Goal: Use online tool/utility: Utilize a website feature to perform a specific function

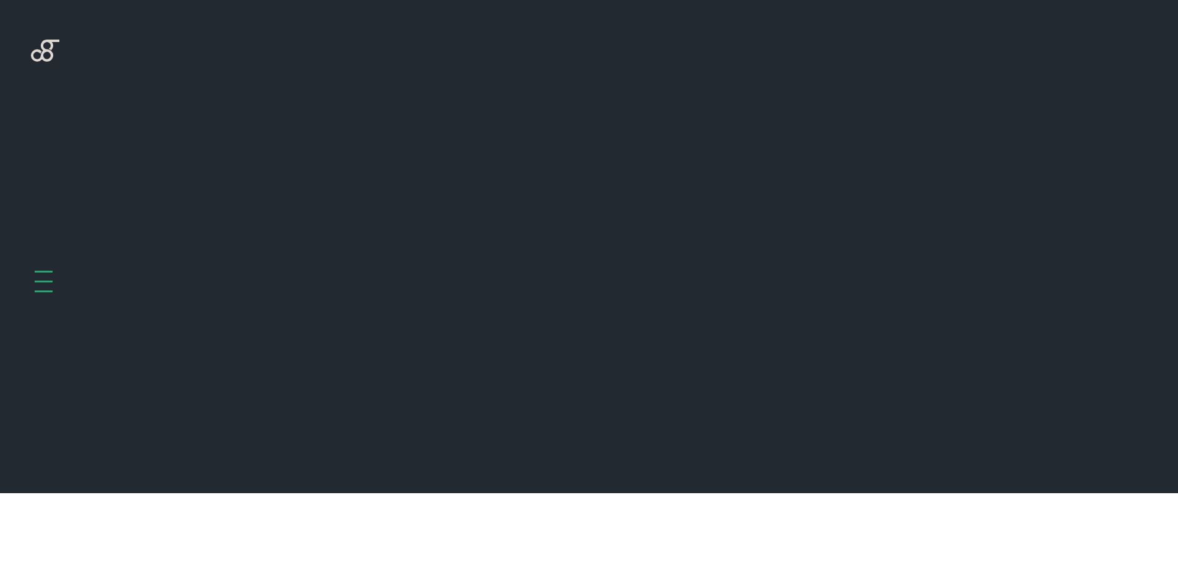
scroll to position [494, 0]
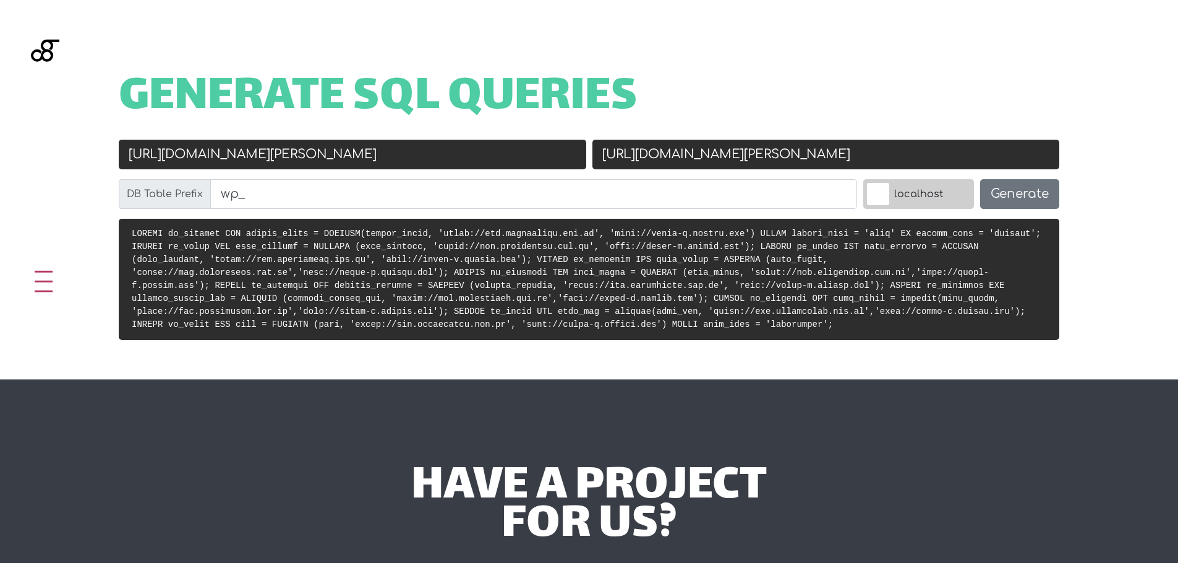
click at [386, 160] on input "https://www.santamaria.ind.br" at bounding box center [353, 155] width 468 height 30
paste input "text"
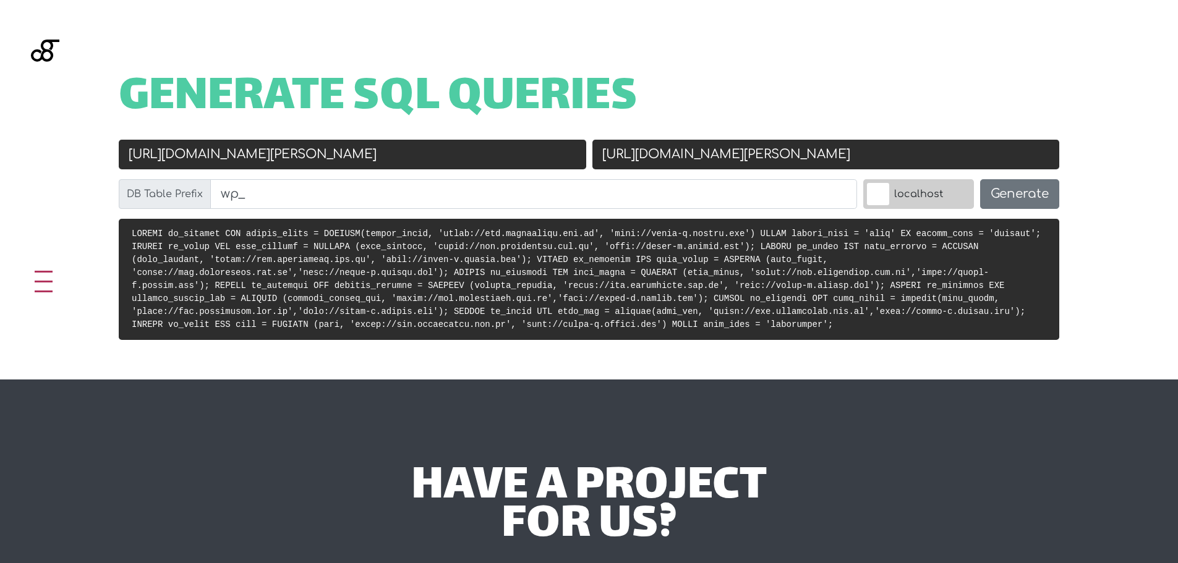
paste input "text"
type input "[URL][PERSON_NAME][DOMAIN_NAME]"
click at [1032, 184] on button "Generate" at bounding box center [1019, 194] width 79 height 30
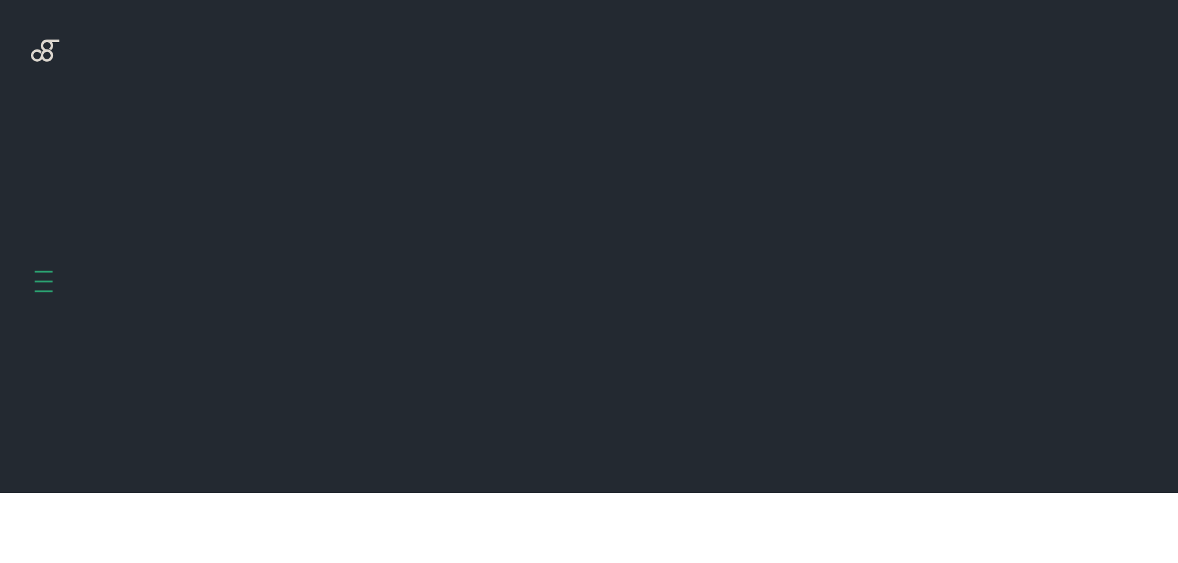
scroll to position [494, 0]
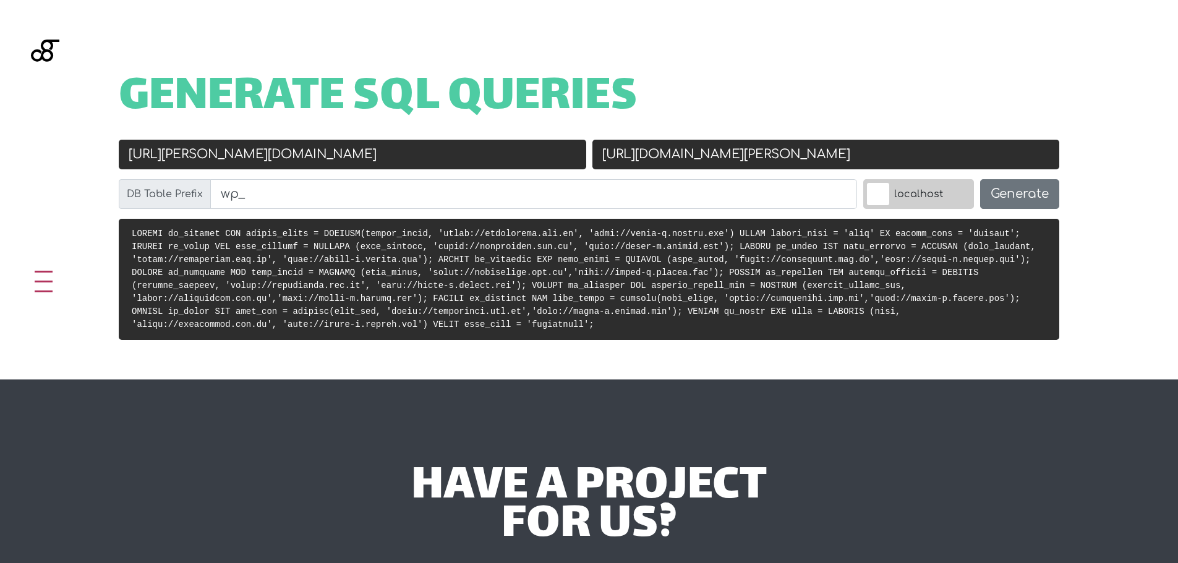
click at [281, 253] on pre at bounding box center [589, 279] width 941 height 121
click at [46, 169] on div "Generate SQL Queries Old URL [URL][PERSON_NAME][DOMAIN_NAME] New URL [URL][DOMA…" at bounding box center [589, 190] width 1178 height 380
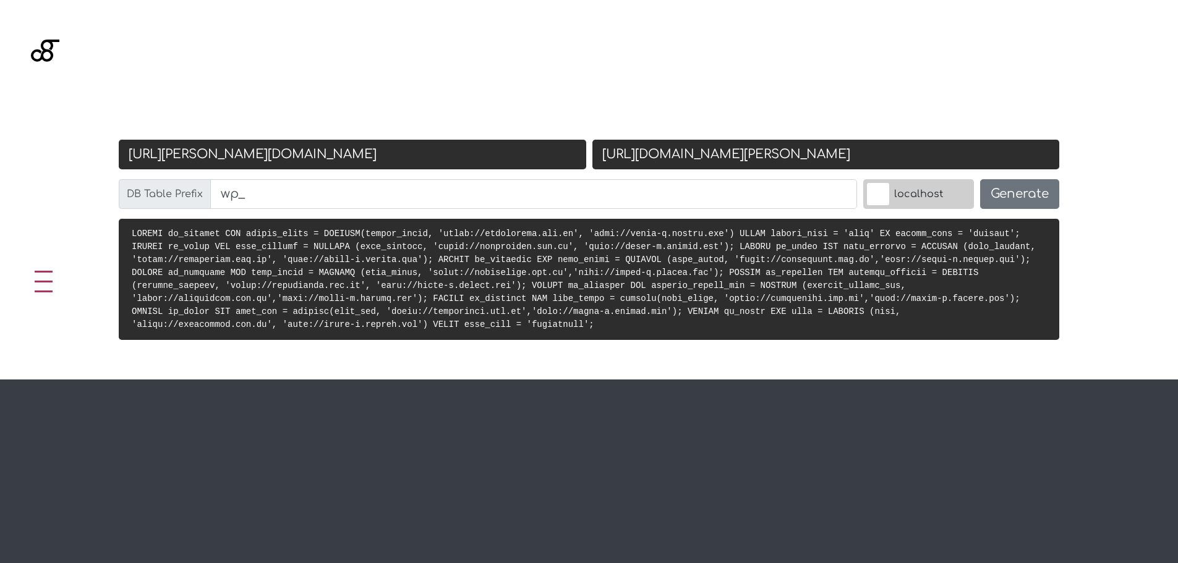
scroll to position [494, 0]
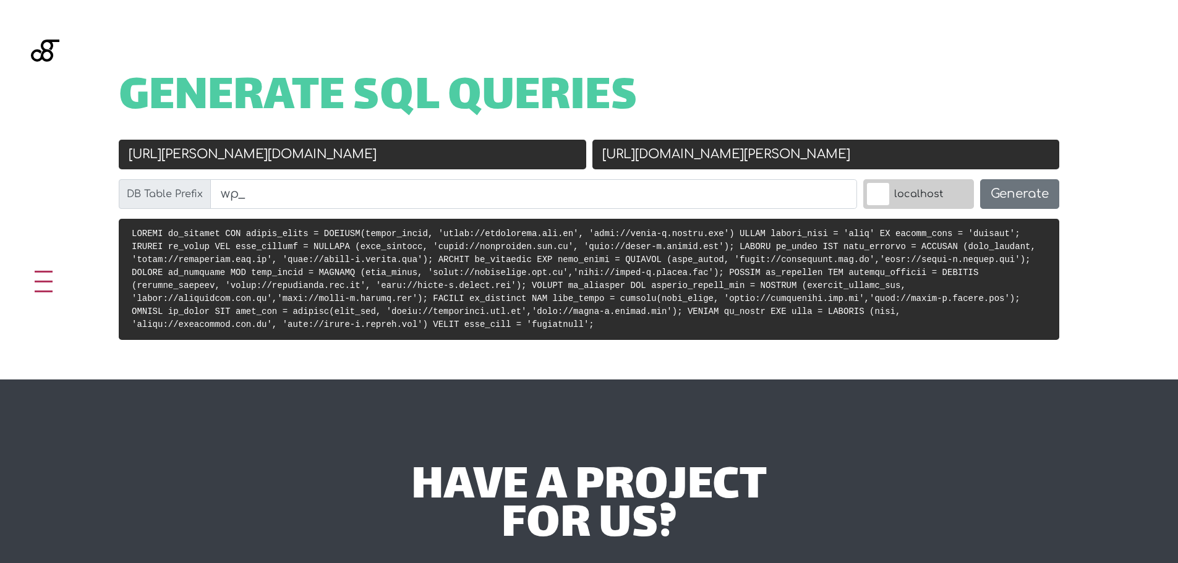
click at [370, 170] on div "Old URL https://santamaria.ind.br" at bounding box center [353, 160] width 474 height 40
click at [374, 160] on input "https://santamaria.ind.br" at bounding box center [353, 155] width 468 height 30
click at [374, 160] on input "[URL][PERSON_NAME][DOMAIN_NAME]" at bounding box center [353, 155] width 468 height 30
paste input "://santa-m.docker.com"
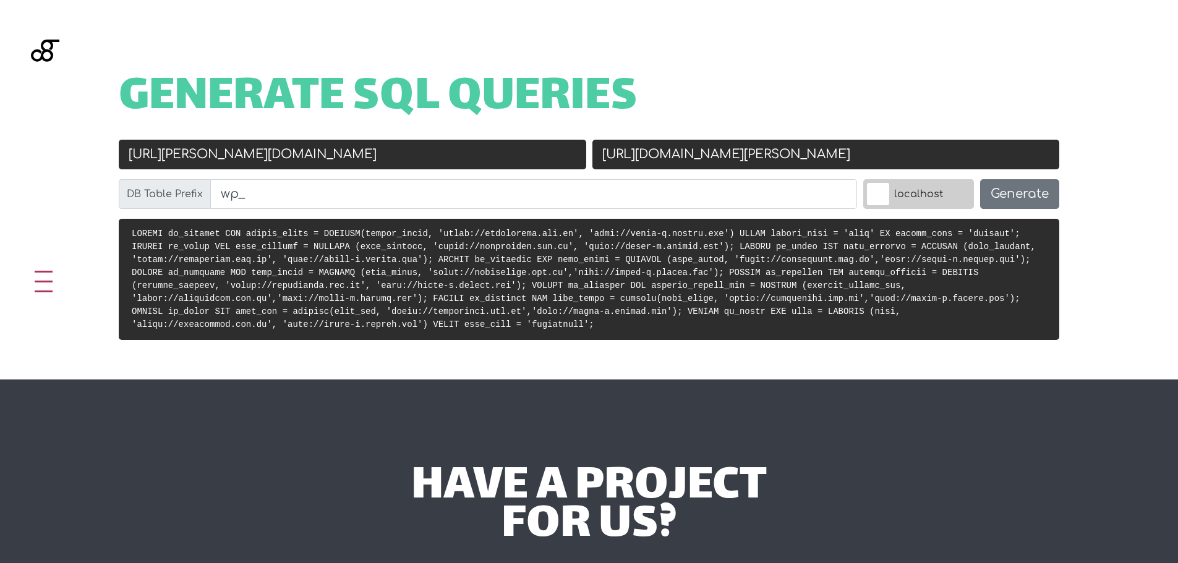
type input "[URL][DOMAIN_NAME][PERSON_NAME]"
click at [374, 165] on input "[URL][DOMAIN_NAME][PERSON_NAME]" at bounding box center [353, 155] width 468 height 30
paste input "[URL][DOMAIN_NAME][PERSON_NAME]"
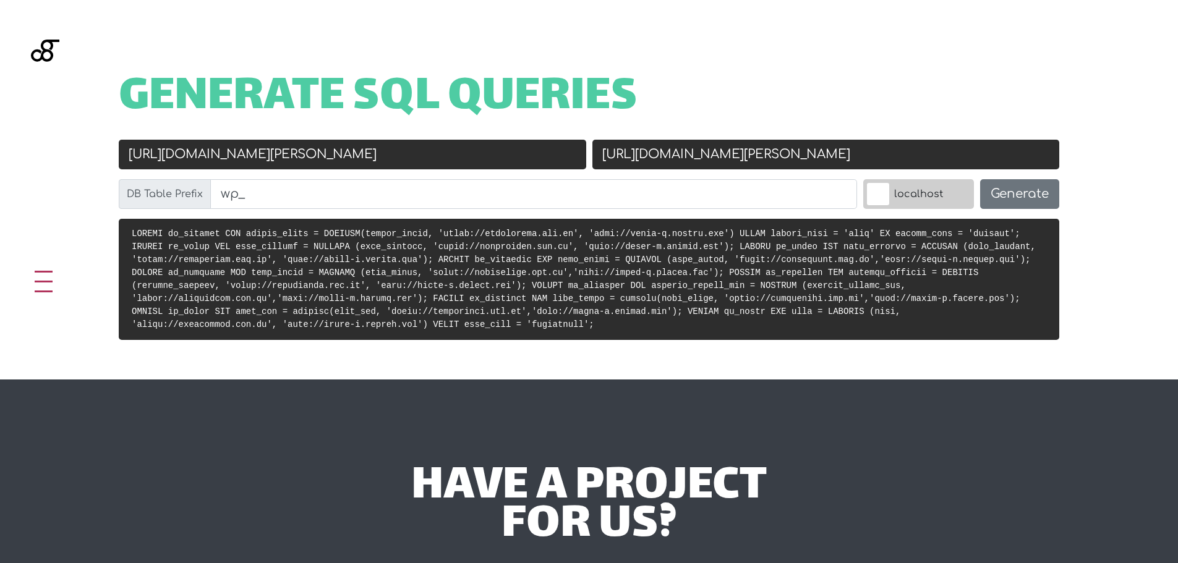
type input "[URL][DOMAIN_NAME][PERSON_NAME]"
click at [806, 160] on input "[URL][DOMAIN_NAME][PERSON_NAME]" at bounding box center [827, 155] width 468 height 30
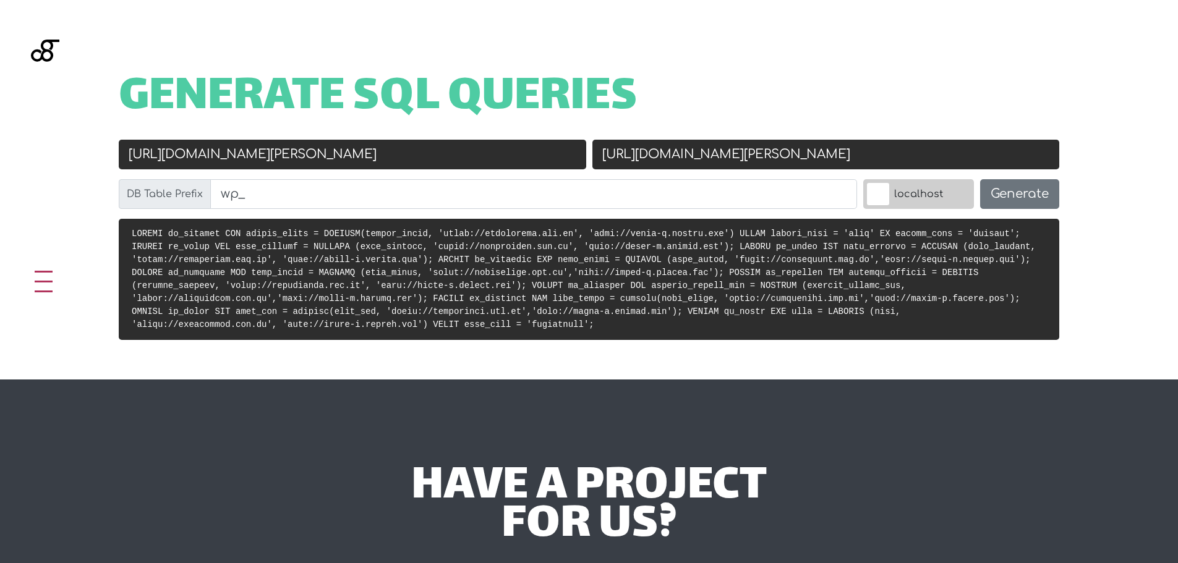
paste input "a"
click at [689, 158] on input "[URL][DOMAIN_NAME][PERSON_NAME]" at bounding box center [827, 155] width 468 height 30
click at [697, 159] on input "[URL][DOMAIN_NAME][PERSON_NAME]" at bounding box center [827, 155] width 468 height 30
type input "http://santa-maria.docker.com"
click at [1016, 199] on button "Generate" at bounding box center [1019, 194] width 79 height 30
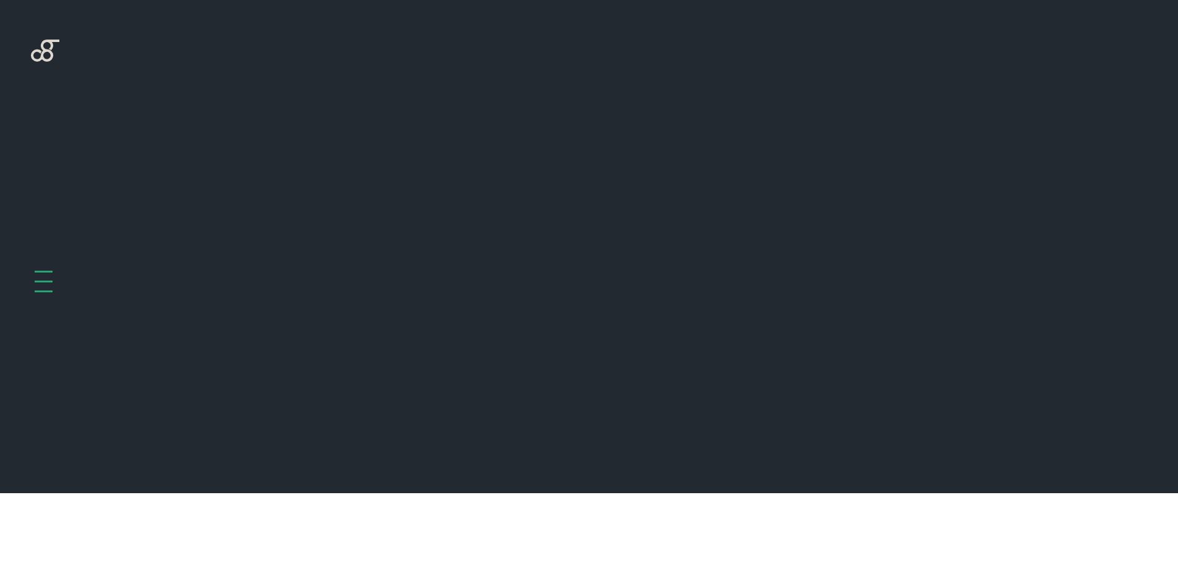
scroll to position [494, 0]
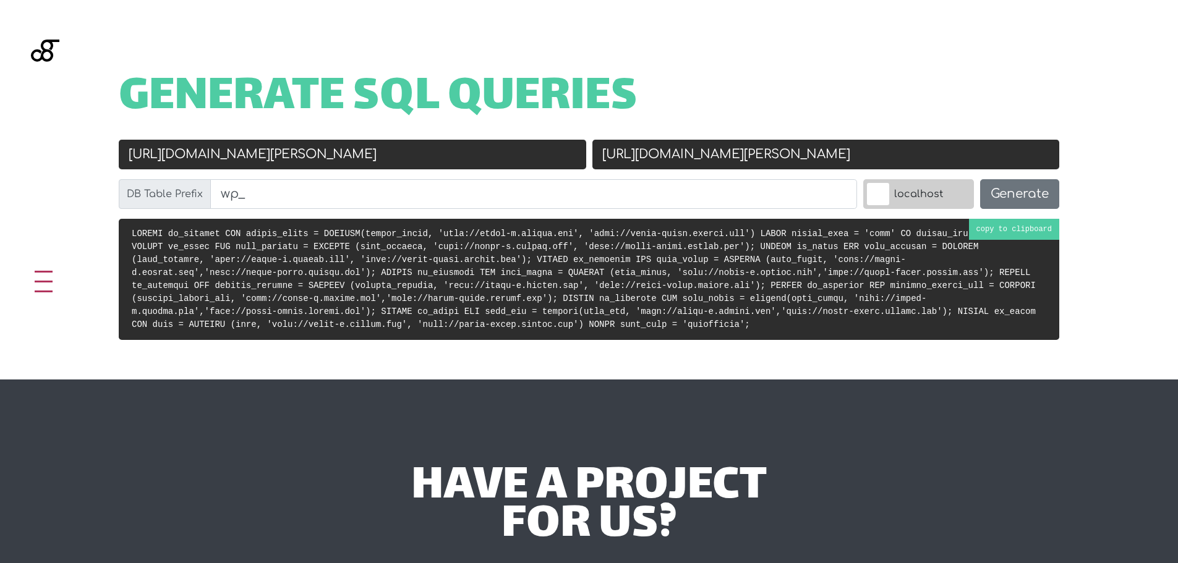
click at [510, 281] on code at bounding box center [586, 279] width 909 height 101
